Goal: Transaction & Acquisition: Purchase product/service

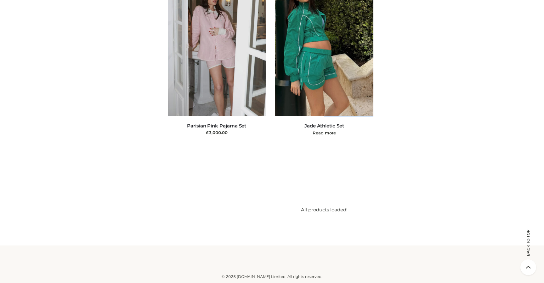
scroll to position [14895, 0]
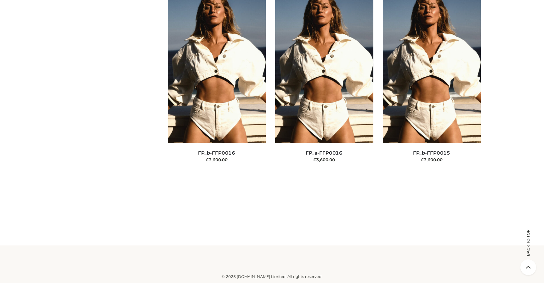
scroll to position [11362, 0]
click at [529, 270] on icon at bounding box center [529, 267] width 16 height 16
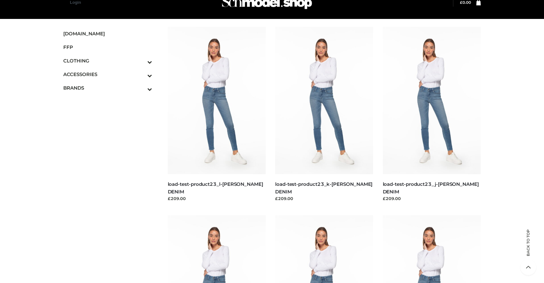
scroll to position [0, 0]
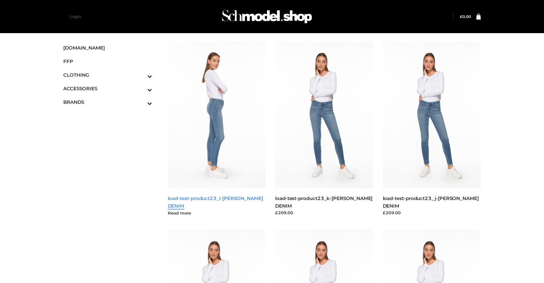
drag, startPoint x: 191, startPoint y: 204, endPoint x: 169, endPoint y: 198, distance: 23.0
click at [169, 198] on h5 "load-test-product23_l-[PERSON_NAME] DENIM" at bounding box center [217, 201] width 98 height 15
copy link "oad-test-product23_l-PARKER SMITH DENIM"
